Goal: Information Seeking & Learning: Learn about a topic

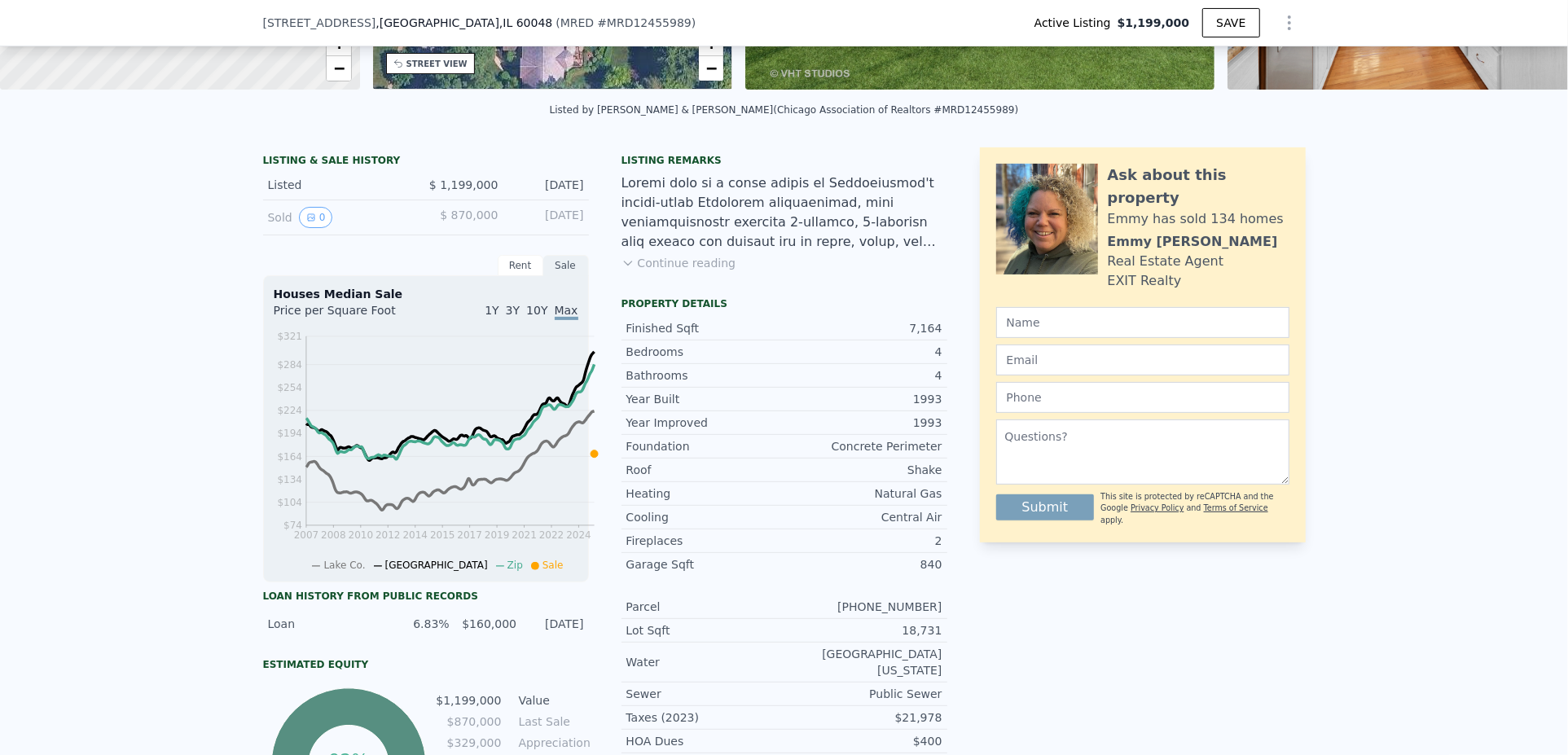
scroll to position [319, 0]
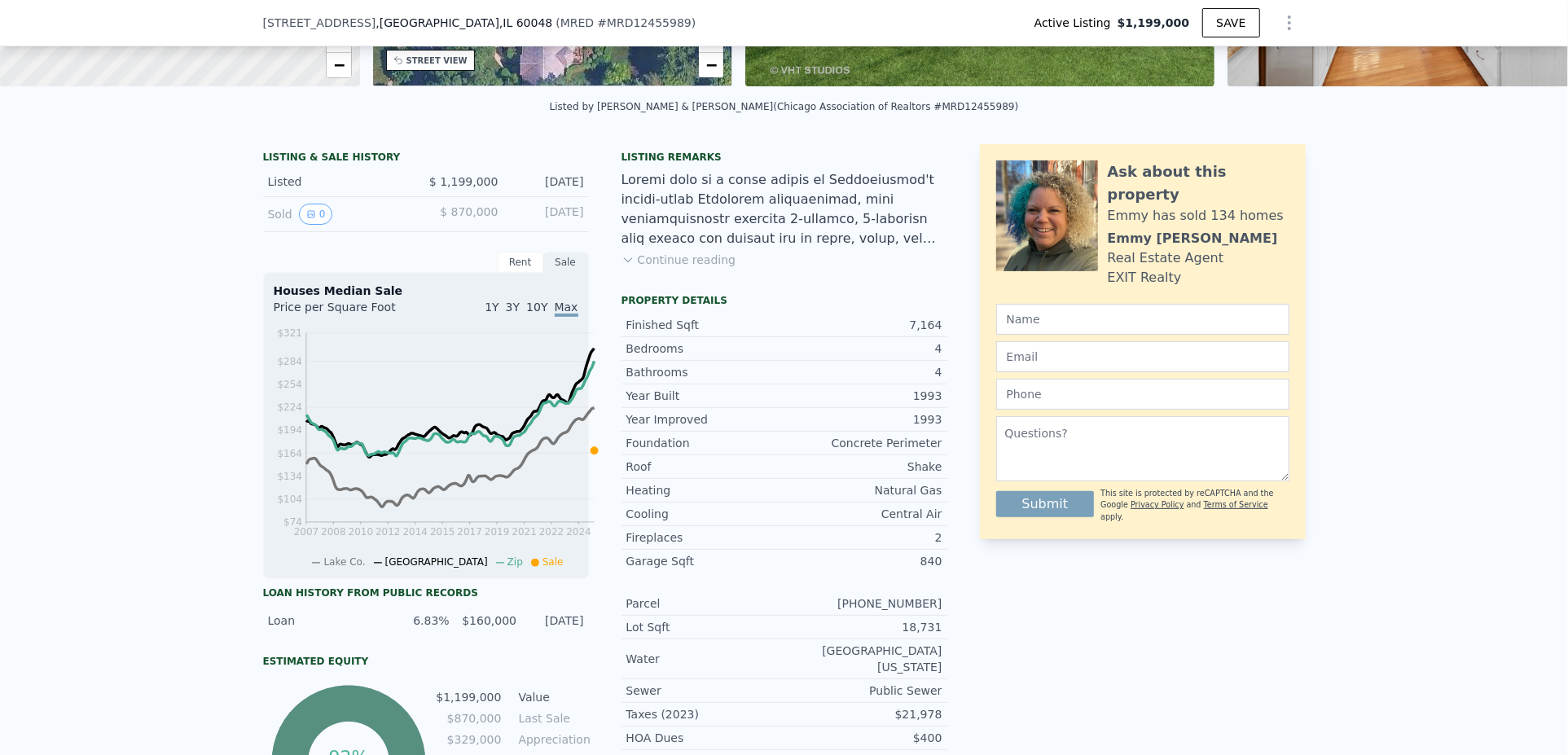
click at [630, 268] on button "Continue reading" at bounding box center [678, 260] width 115 height 16
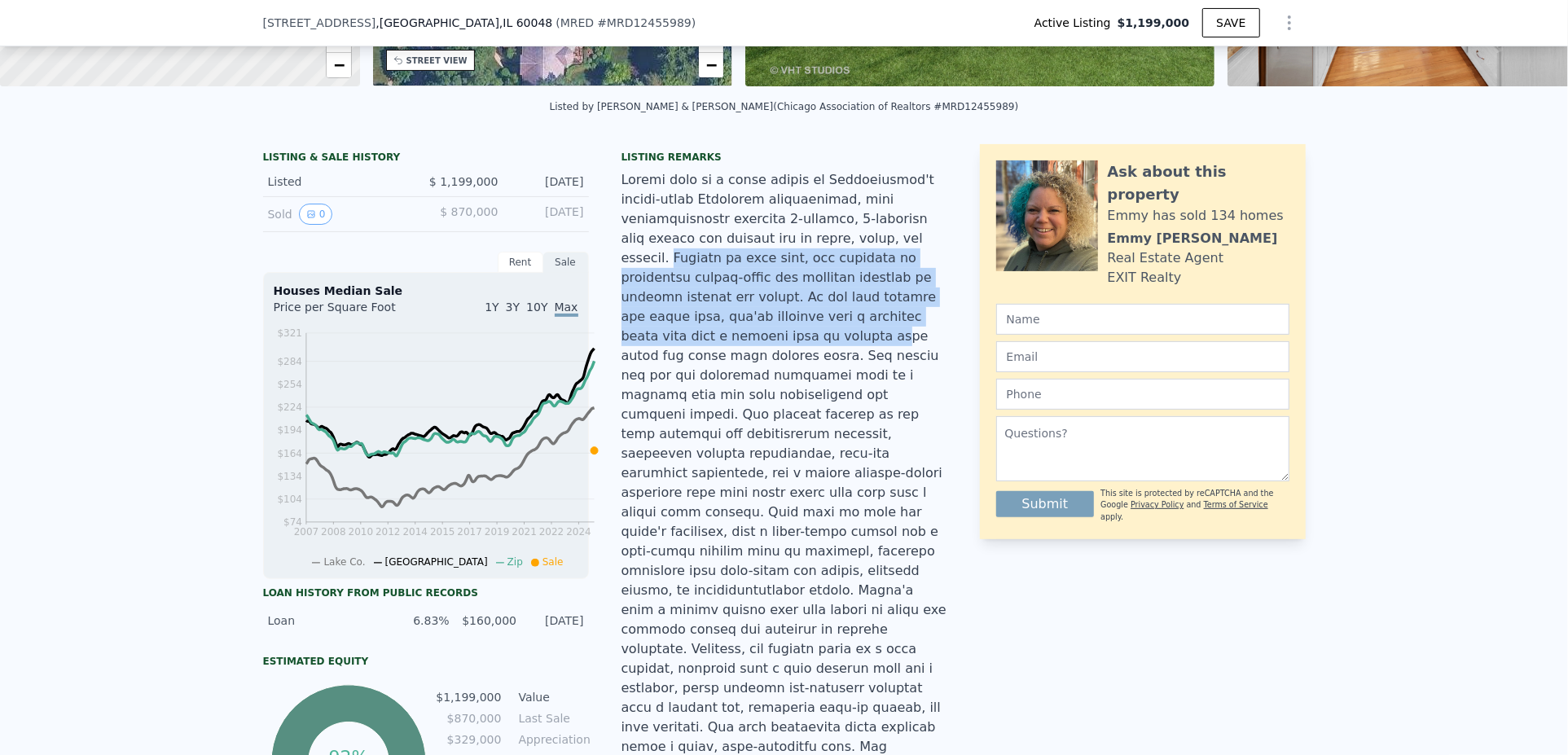
drag, startPoint x: 747, startPoint y: 285, endPoint x: 758, endPoint y: 362, distance: 77.8
click at [758, 362] on div at bounding box center [784, 581] width 326 height 821
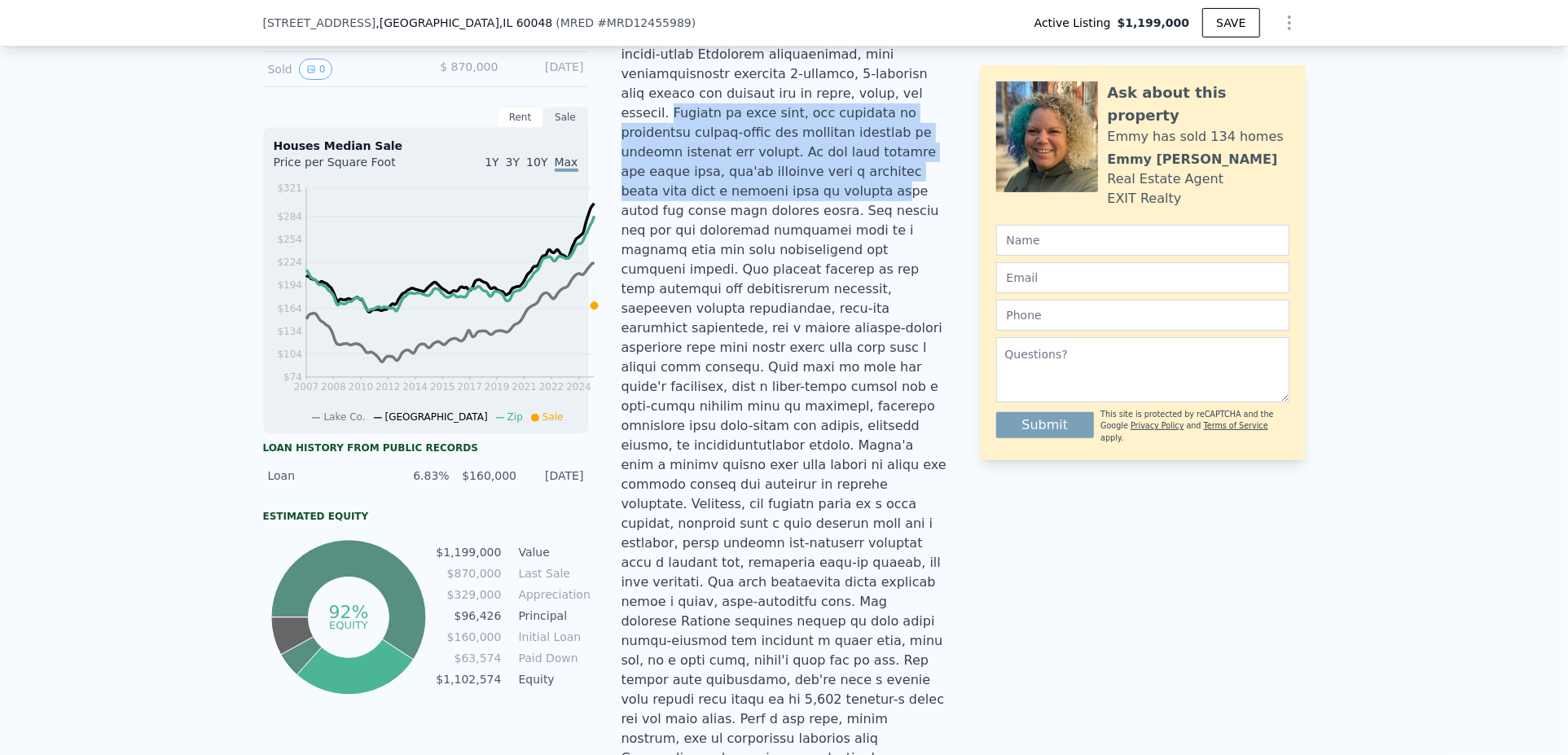
scroll to position [481, 0]
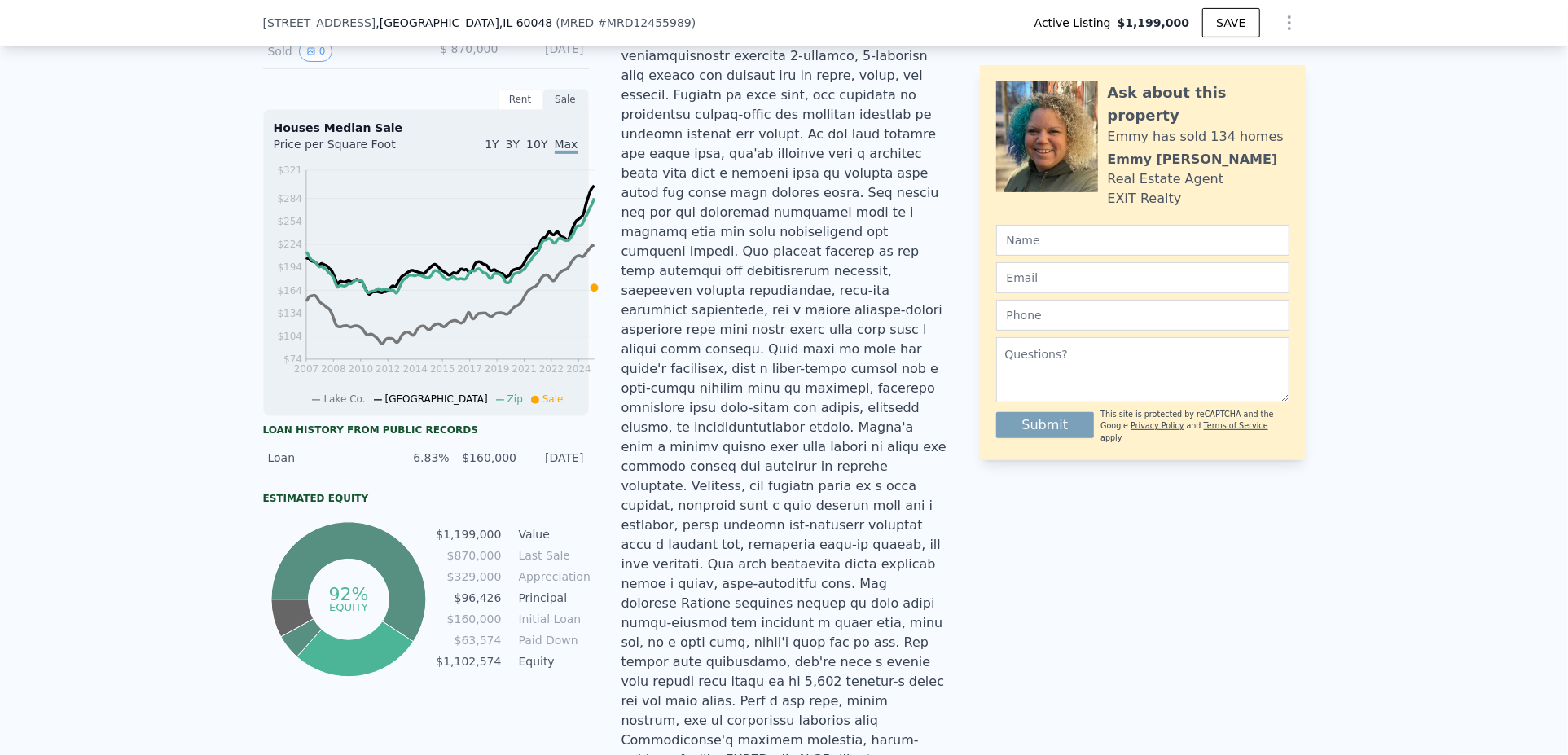
drag, startPoint x: 764, startPoint y: 297, endPoint x: 763, endPoint y: 308, distance: 11.0
click at [763, 308] on div at bounding box center [784, 418] width 326 height 821
click at [763, 309] on div at bounding box center [784, 418] width 326 height 821
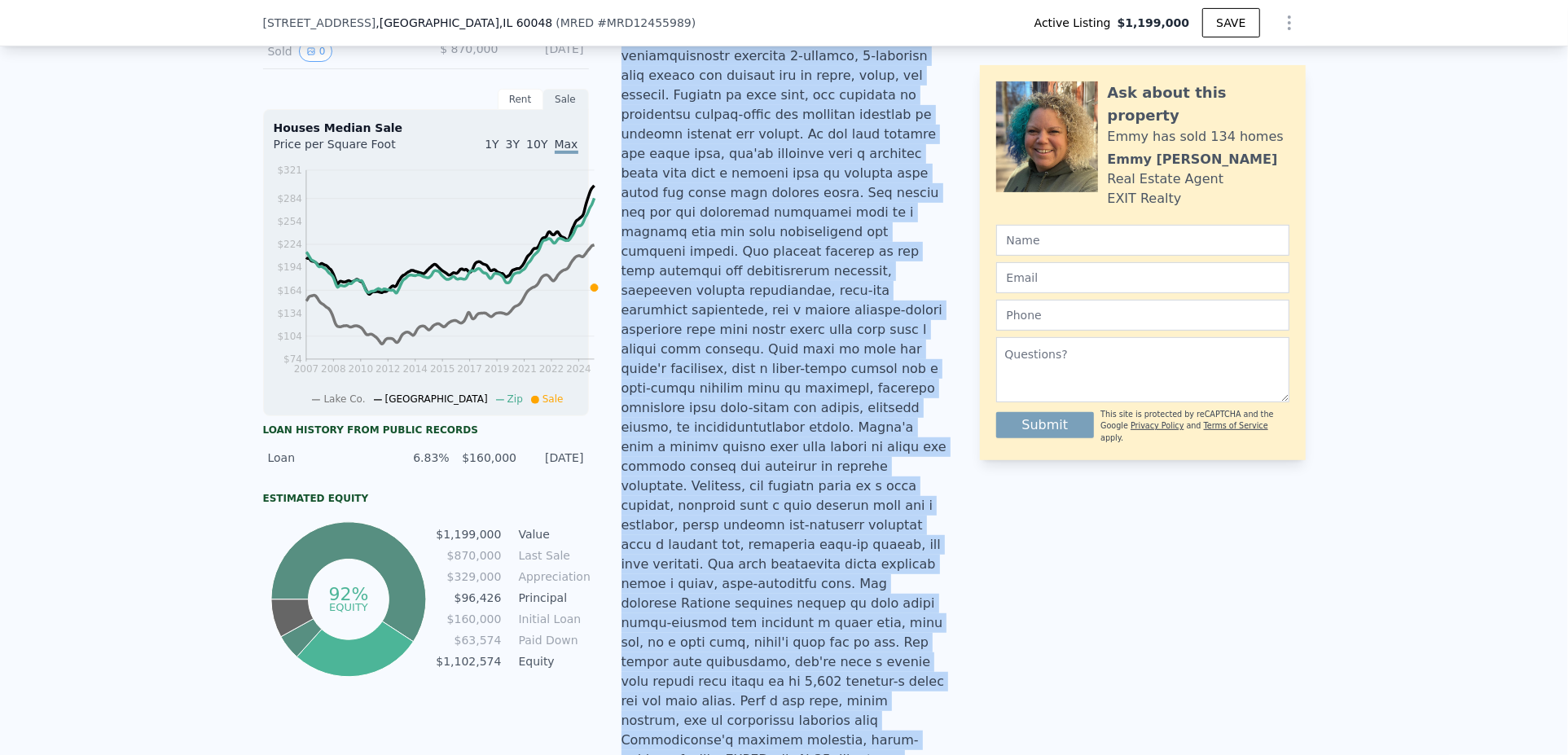
click at [763, 309] on div at bounding box center [784, 418] width 326 height 821
click at [743, 346] on div at bounding box center [784, 418] width 326 height 821
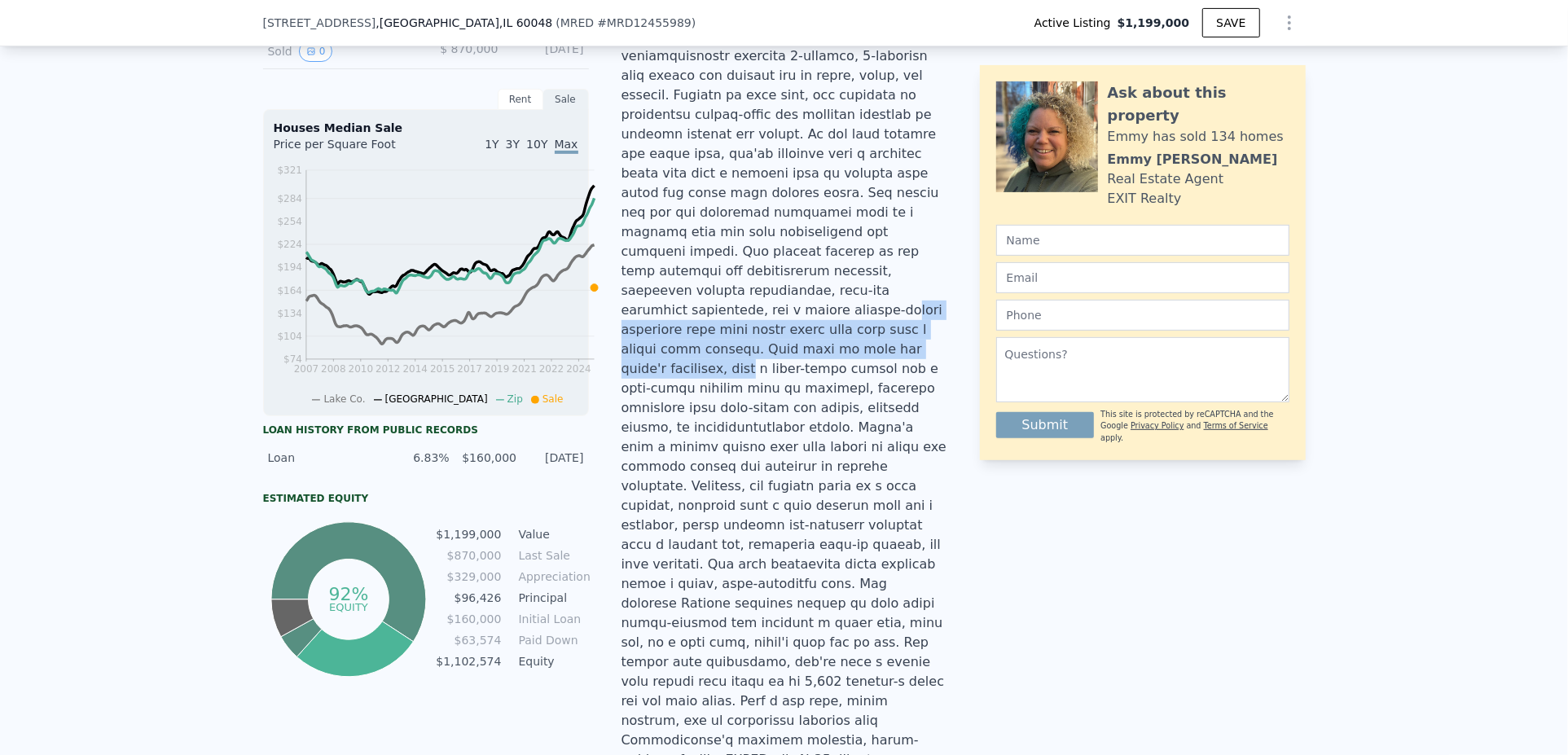
drag, startPoint x: 827, startPoint y: 331, endPoint x: 828, endPoint y: 344, distance: 13.0
click at [828, 344] on div at bounding box center [784, 418] width 326 height 821
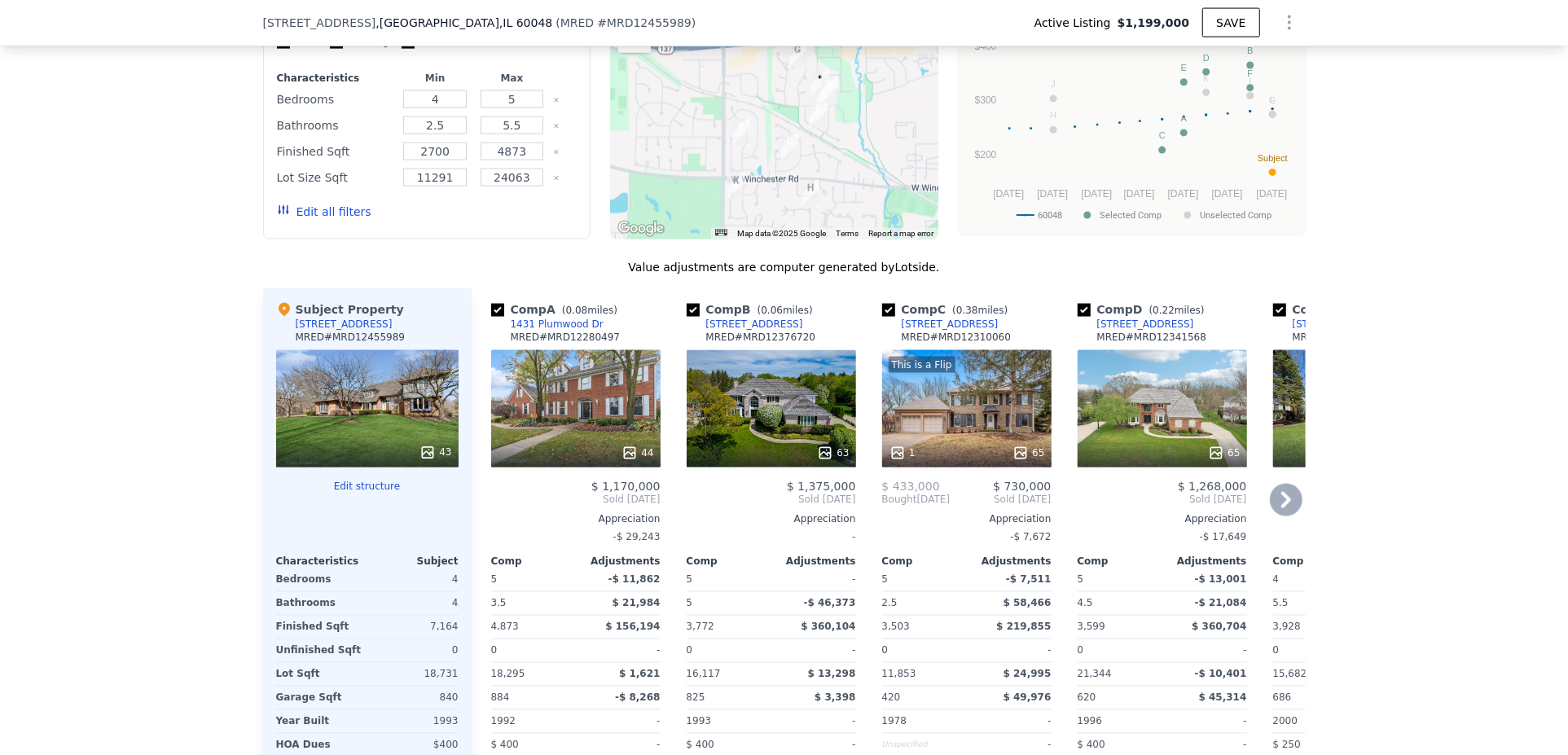
scroll to position [1956, 0]
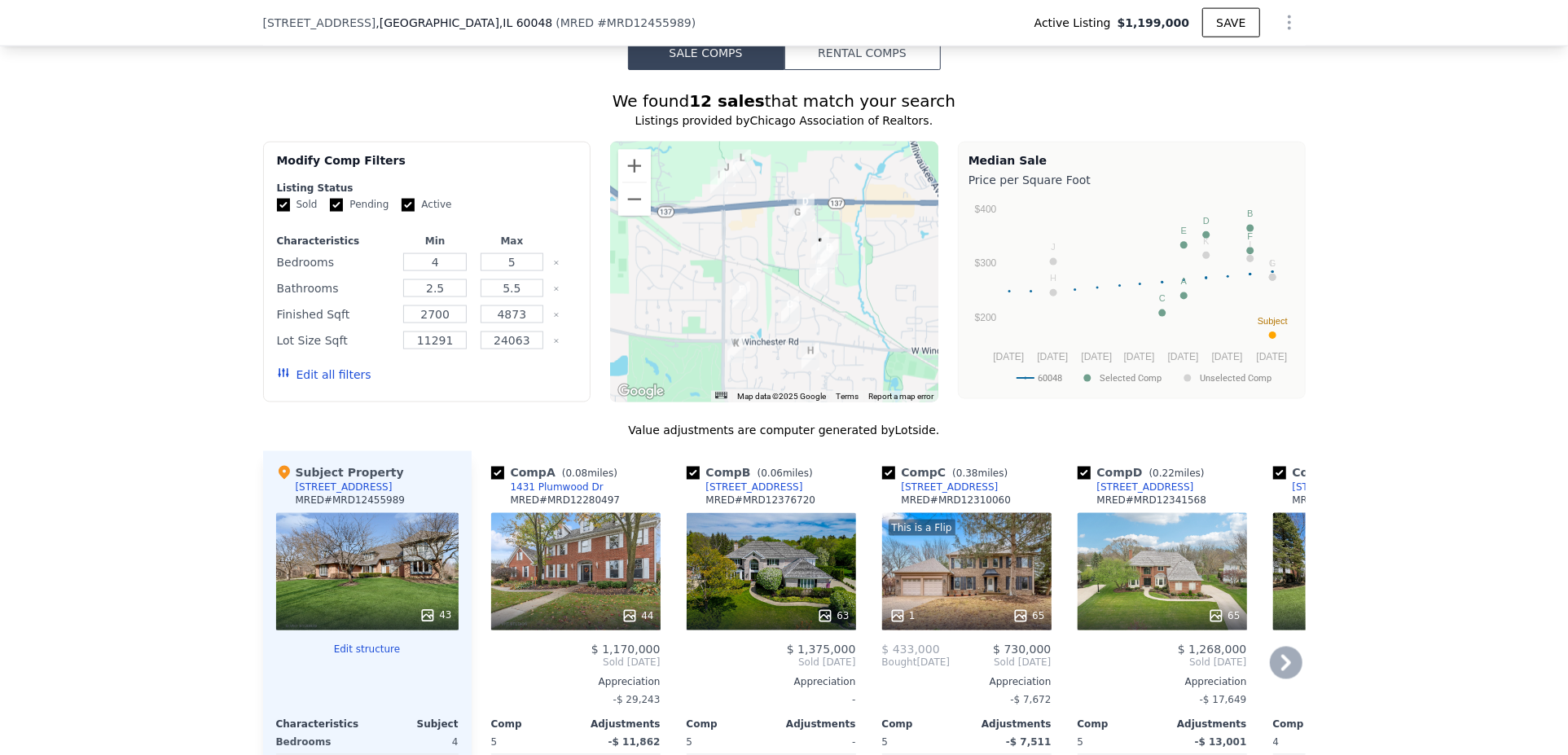
click at [736, 608] on div "63" at bounding box center [772, 616] width 156 height 16
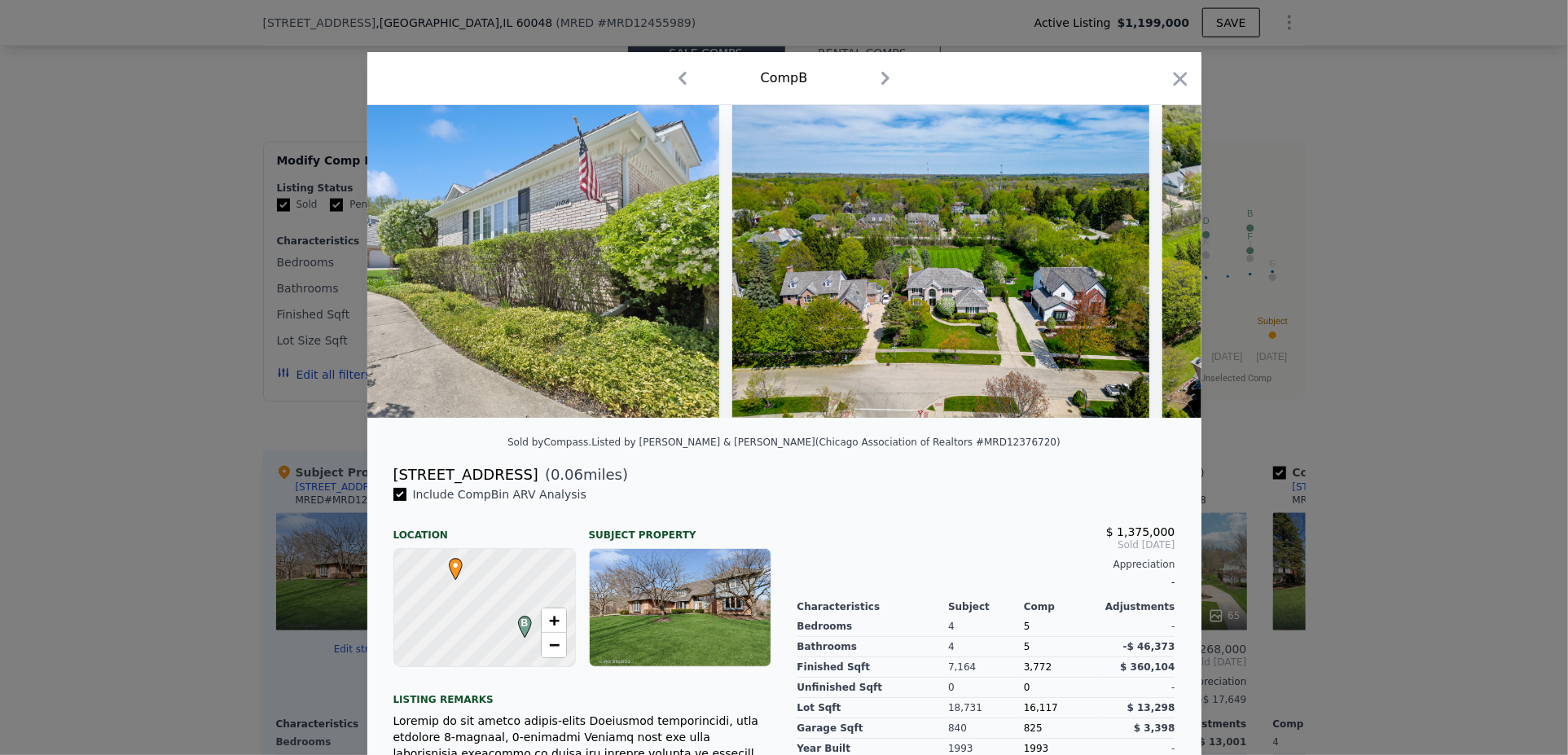
scroll to position [0, 25558]
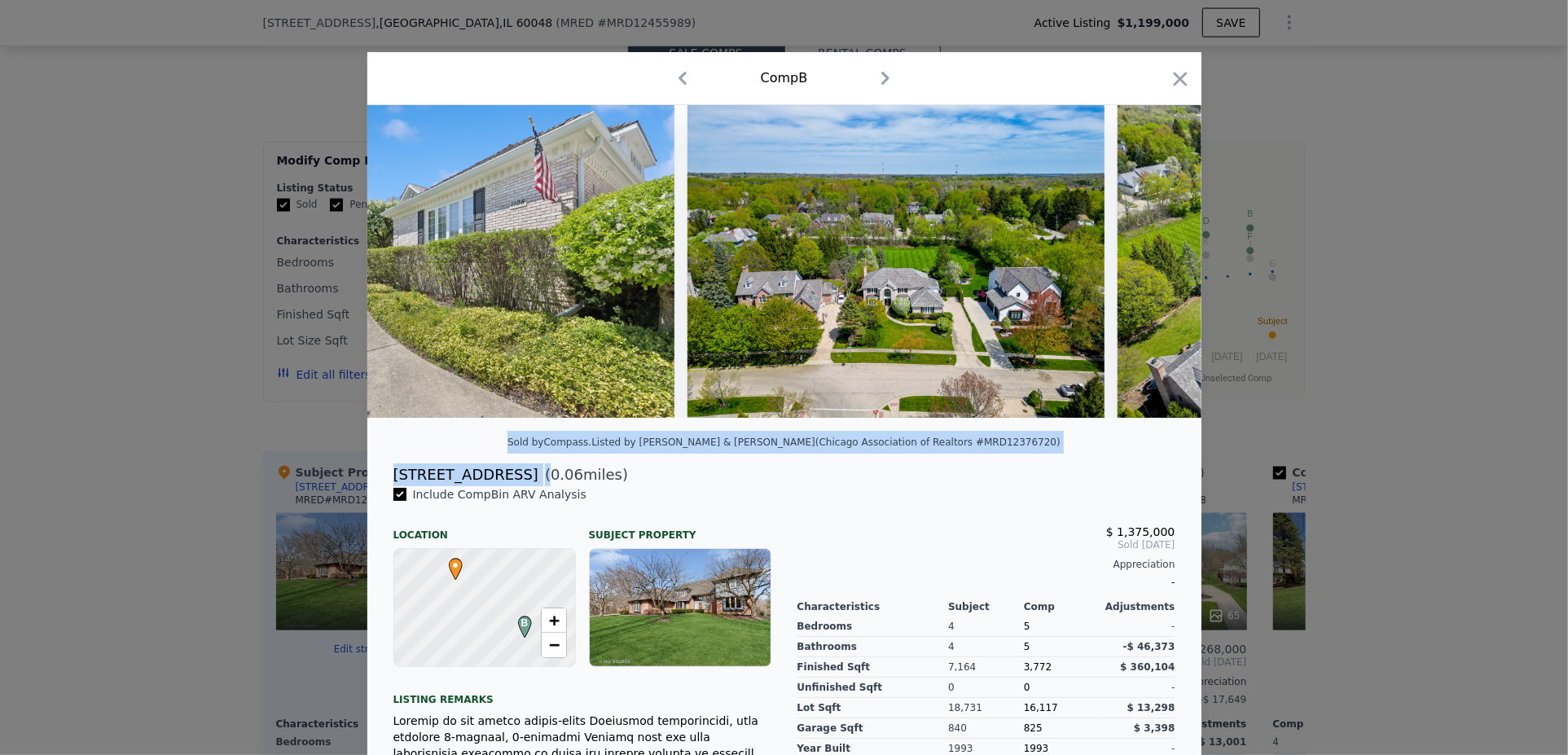
drag, startPoint x: 506, startPoint y: 517, endPoint x: 372, endPoint y: 500, distance: 135.1
click at [367, 501] on div "Sold by Compass . Listed by [PERSON_NAME] & [PERSON_NAME] (Chicago Association …" at bounding box center [784, 521] width 834 height 832
click at [393, 487] on div "[STREET_ADDRESS]" at bounding box center [466, 475] width 145 height 23
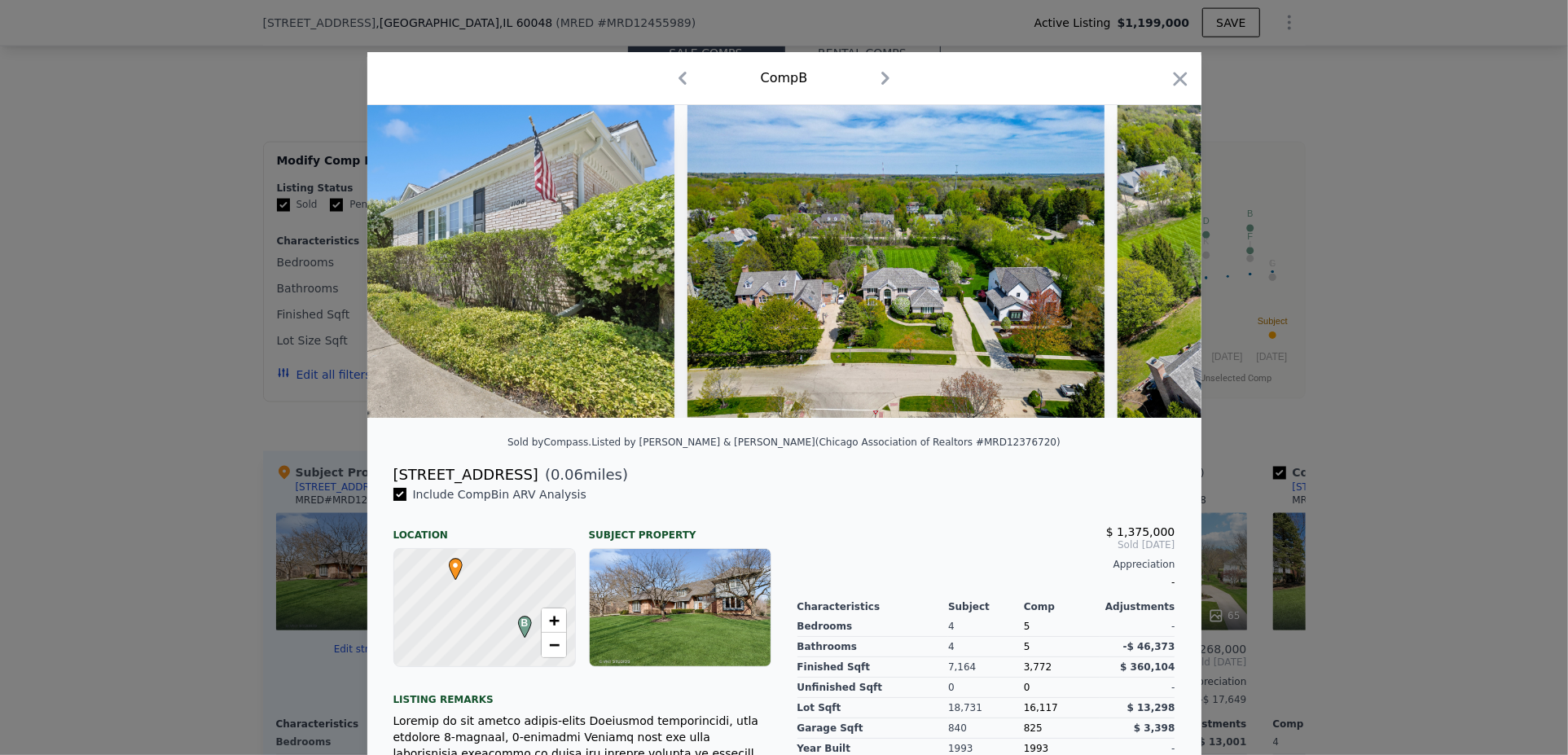
click at [393, 487] on div "[STREET_ADDRESS]" at bounding box center [466, 475] width 145 height 23
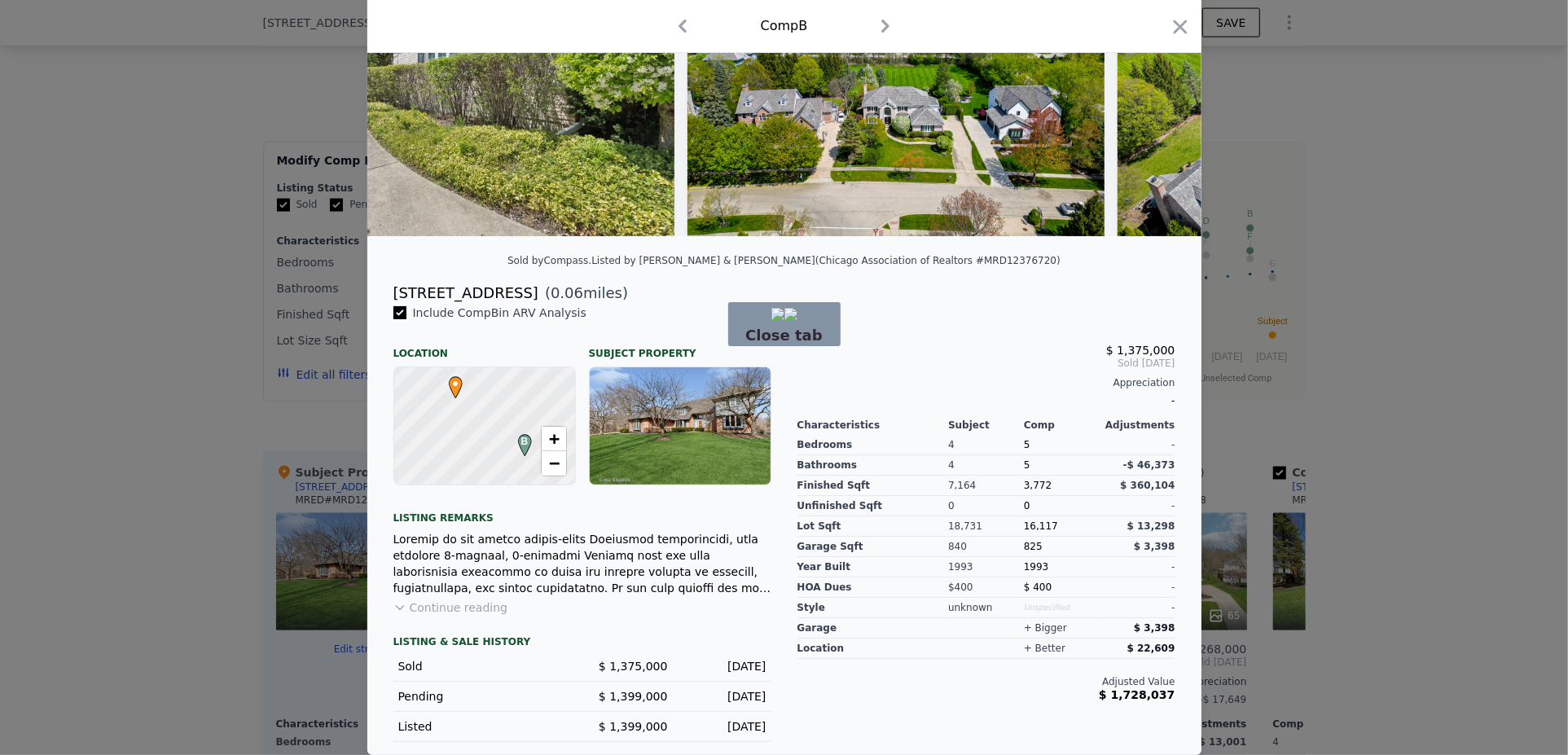
drag, startPoint x: 803, startPoint y: 381, endPoint x: 975, endPoint y: 566, distance: 252.6
